Goal: Task Accomplishment & Management: Complete application form

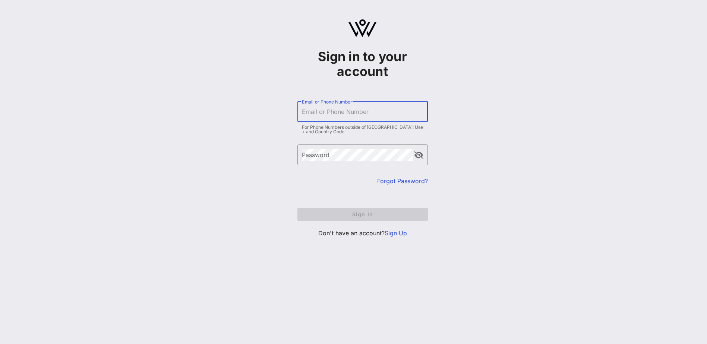
click at [357, 114] on input "Email or Phone Number" at bounding box center [362, 112] width 121 height 12
type input "[EMAIL_ADDRESS][DOMAIN_NAME]"
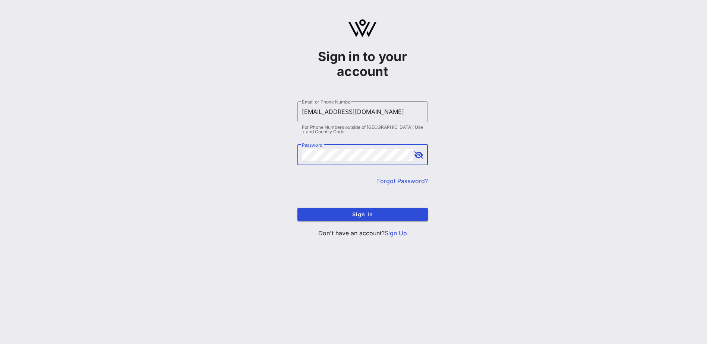
click at [421, 155] on button "append icon" at bounding box center [418, 155] width 9 height 7
click at [352, 214] on span "Sign In" at bounding box center [362, 214] width 119 height 6
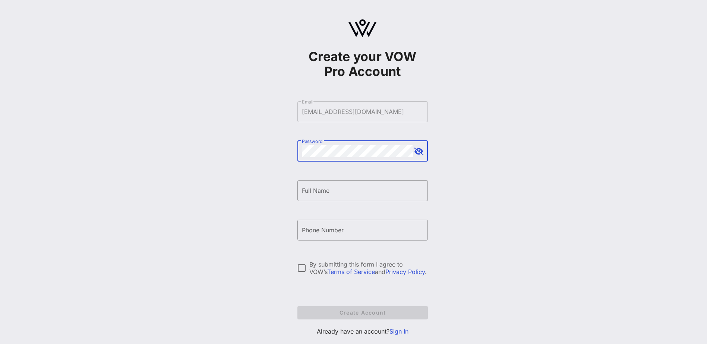
click at [421, 151] on button "append icon" at bounding box center [418, 151] width 9 height 7
click at [353, 195] on input "Full Name" at bounding box center [362, 191] width 121 height 12
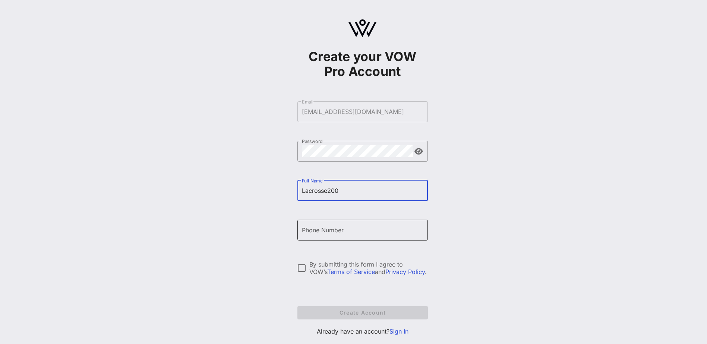
type input "Lacrosse200"
click at [339, 237] on div "Phone Number" at bounding box center [362, 230] width 121 height 21
type input "[PHONE_NUMBER]"
click at [301, 266] on div at bounding box center [302, 268] width 13 height 13
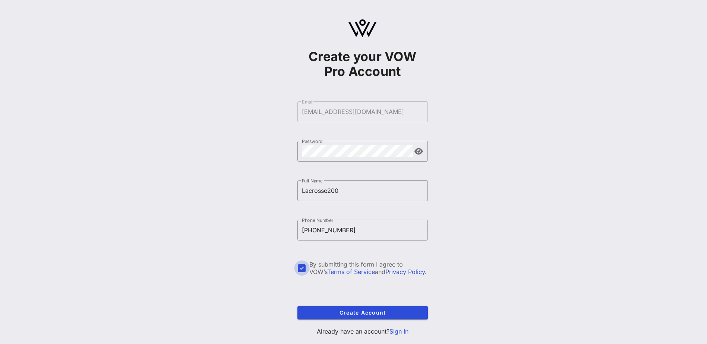
scroll to position [17, 0]
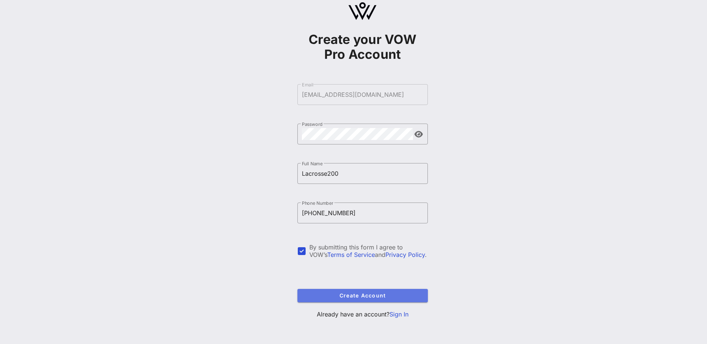
click at [351, 293] on span "Create Account" at bounding box center [362, 296] width 119 height 6
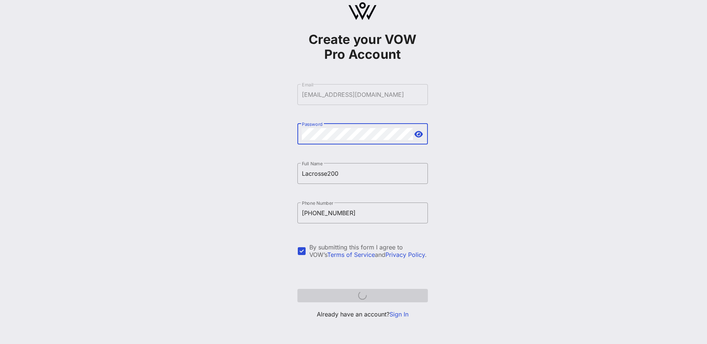
click at [368, 296] on form "​ Email djones@essentialhospitals.org ​ Password ​ Full Name Lacrosse200 ​ Phon…" at bounding box center [362, 193] width 130 height 233
click at [354, 295] on form "​ Email djones@essentialhospitals.org ​ Password ​ Full Name Lacrosse200 ​ Phon…" at bounding box center [362, 193] width 130 height 233
